Goal: Information Seeking & Learning: Find contact information

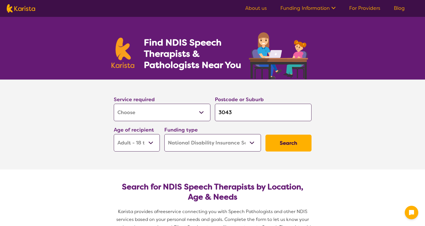
select select "[MEDICAL_DATA]"
select select "AD"
select select "NDIS"
select select "[MEDICAL_DATA]"
select select "AD"
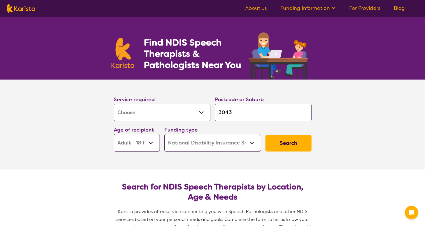
select select "NDIS"
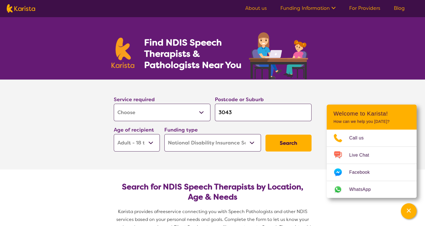
click at [205, 112] on select "Allied Health Assistant Assessment ([MEDICAL_DATA] or [MEDICAL_DATA]) Behaviour…" at bounding box center [162, 112] width 97 height 17
click at [151, 141] on select "Early Childhood - 0 to 9 Child - 10 to 11 Adolescent - 12 to 17 Adult - 18 to 6…" at bounding box center [137, 142] width 46 height 17
select select "EC"
click at [114, 134] on select "Early Childhood - 0 to 9 Child - 10 to 11 Adolescent - 12 to 17 Adult - 18 to 6…" at bounding box center [137, 142] width 46 height 17
select select "EC"
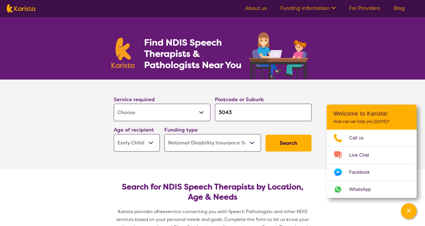
drag, startPoint x: 239, startPoint y: 111, endPoint x: 212, endPoint y: 110, distance: 27.3
click at [212, 110] on div "Postcode or Suburb 3043" at bounding box center [262, 108] width 101 height 30
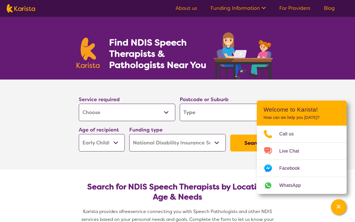
click at [210, 112] on input "search" at bounding box center [228, 112] width 97 height 17
click at [295, 93] on section "Service required Allied Health Assistant Assessment ([MEDICAL_DATA] or [MEDICAL…" at bounding box center [177, 124] width 355 height 90
drag, startPoint x: 230, startPoint y: 165, endPoint x: 234, endPoint y: 157, distance: 9.8
click at [230, 165] on section "Service required Allied Health Assistant Assessment ([MEDICAL_DATA] or [MEDICAL…" at bounding box center [177, 124] width 225 height 90
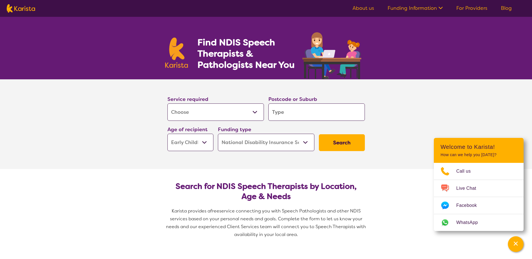
click at [292, 118] on input "search" at bounding box center [317, 112] width 97 height 17
type input "3"
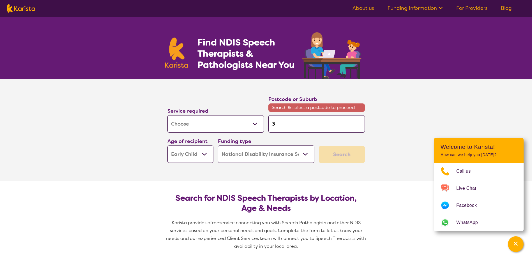
type input "31"
type input "317"
type input "3172"
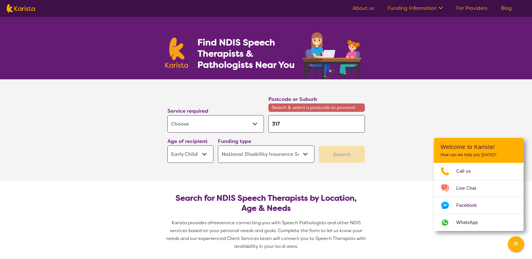
type input "3172"
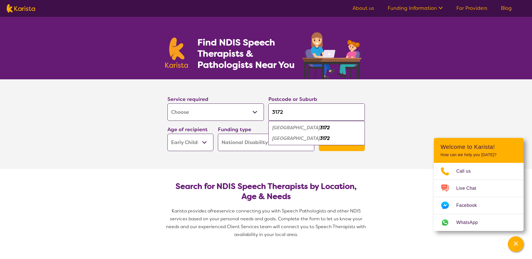
type input "3172"
click at [291, 127] on em "[GEOGRAPHIC_DATA]" at bounding box center [297, 128] width 48 height 6
click at [344, 146] on button "Search" at bounding box center [342, 142] width 46 height 17
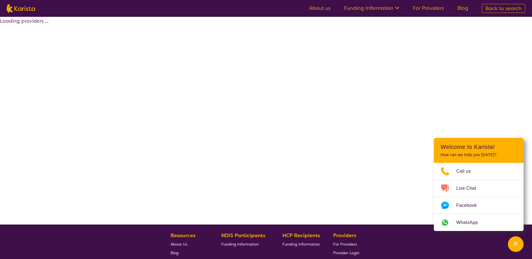
select select "by_score"
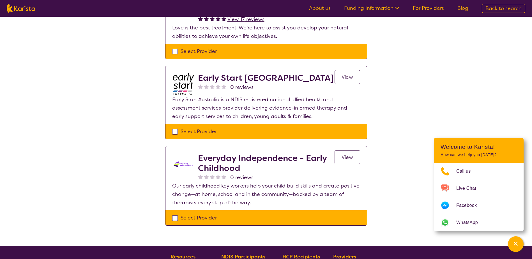
scroll to position [84, 0]
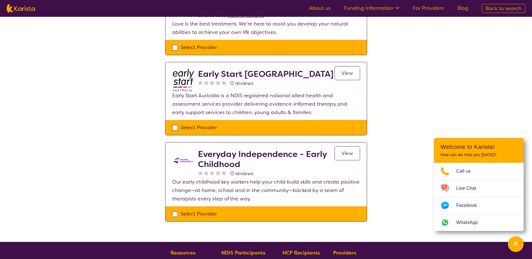
click at [351, 154] on span "View" at bounding box center [348, 153] width 12 height 7
